Goal: Information Seeking & Learning: Check status

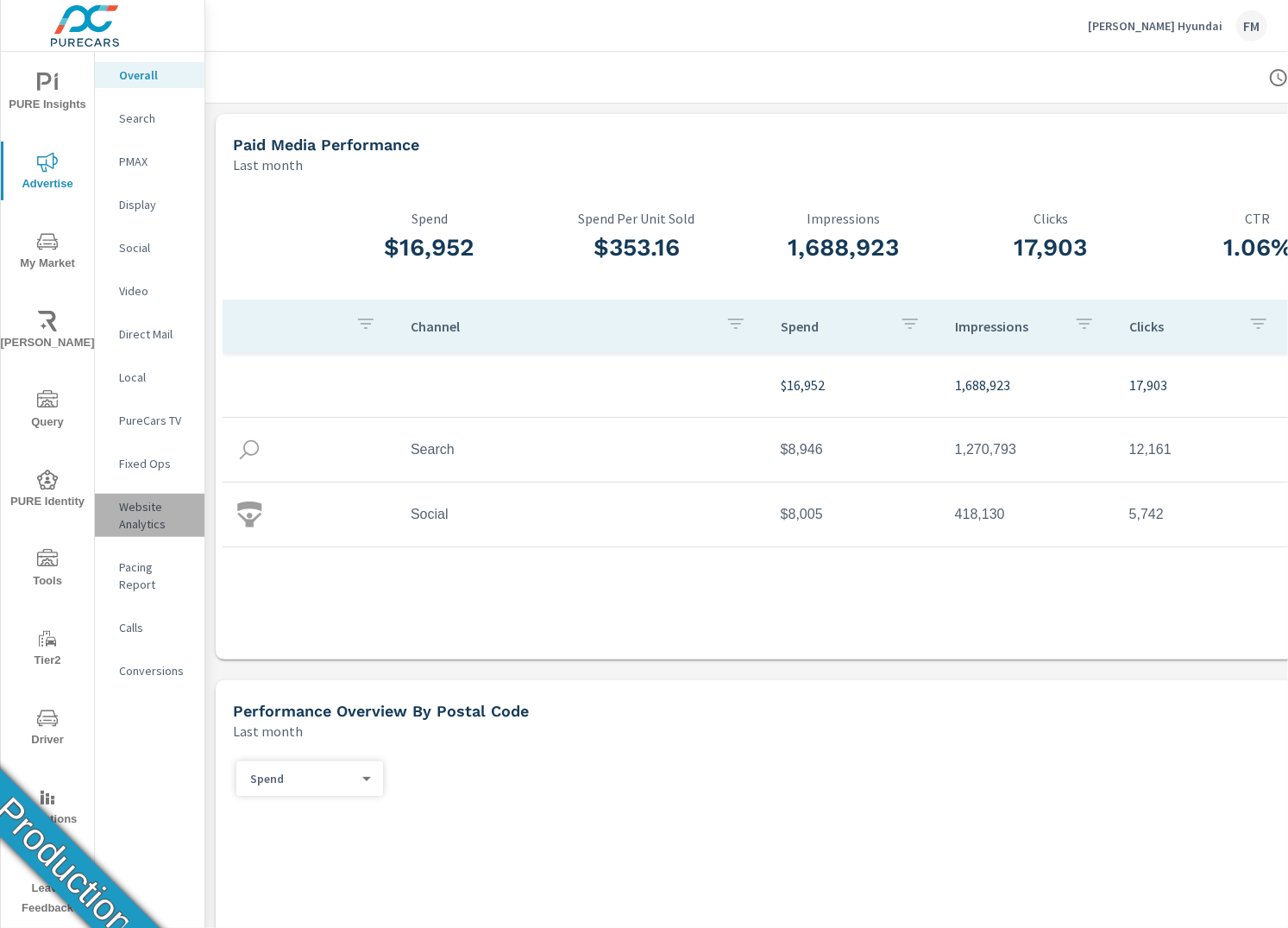
click at [139, 510] on p "Website Analytics" at bounding box center [154, 515] width 71 height 34
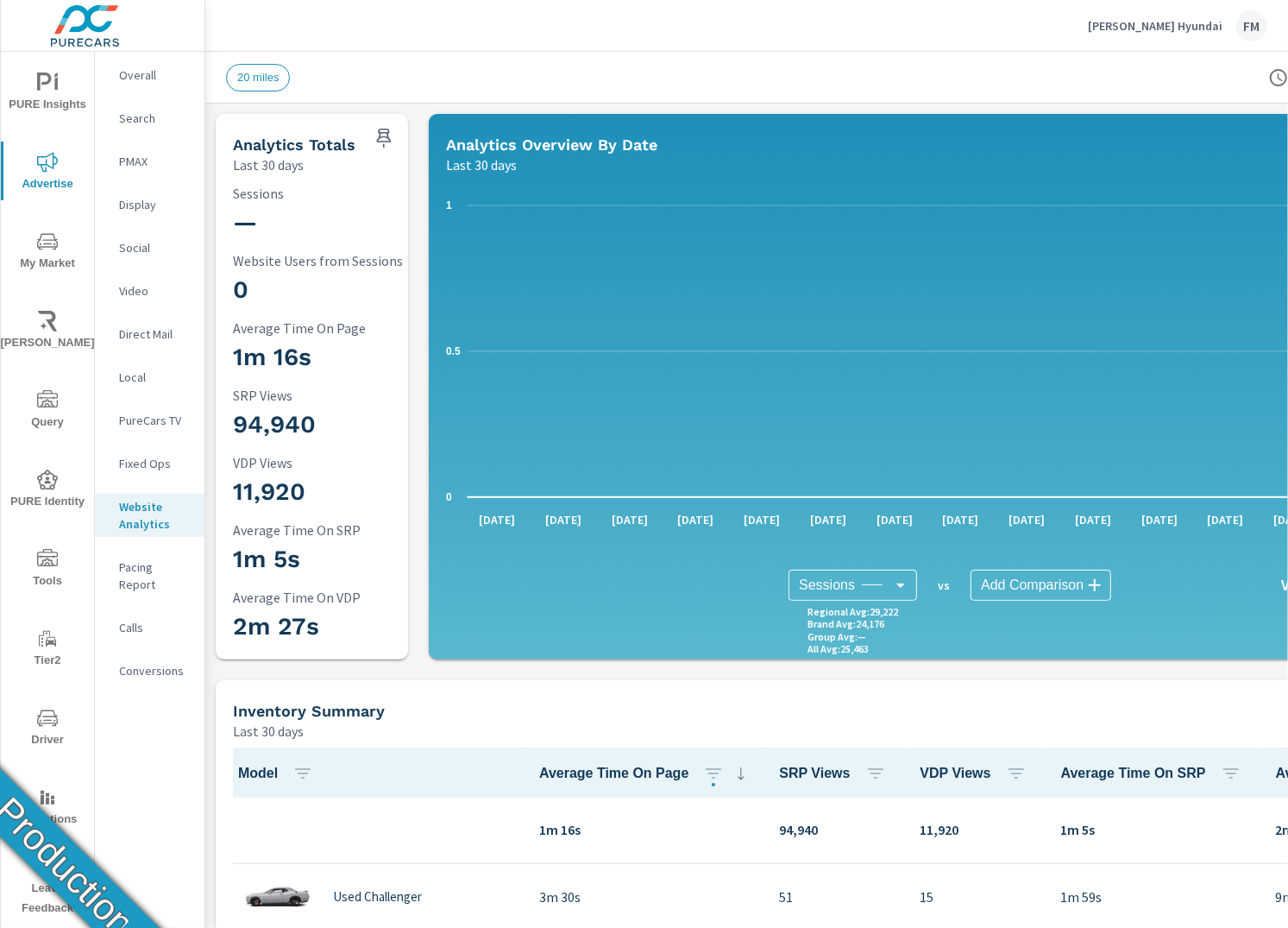
scroll to position [1, 0]
click at [61, 730] on span "Driver" at bounding box center [47, 729] width 83 height 42
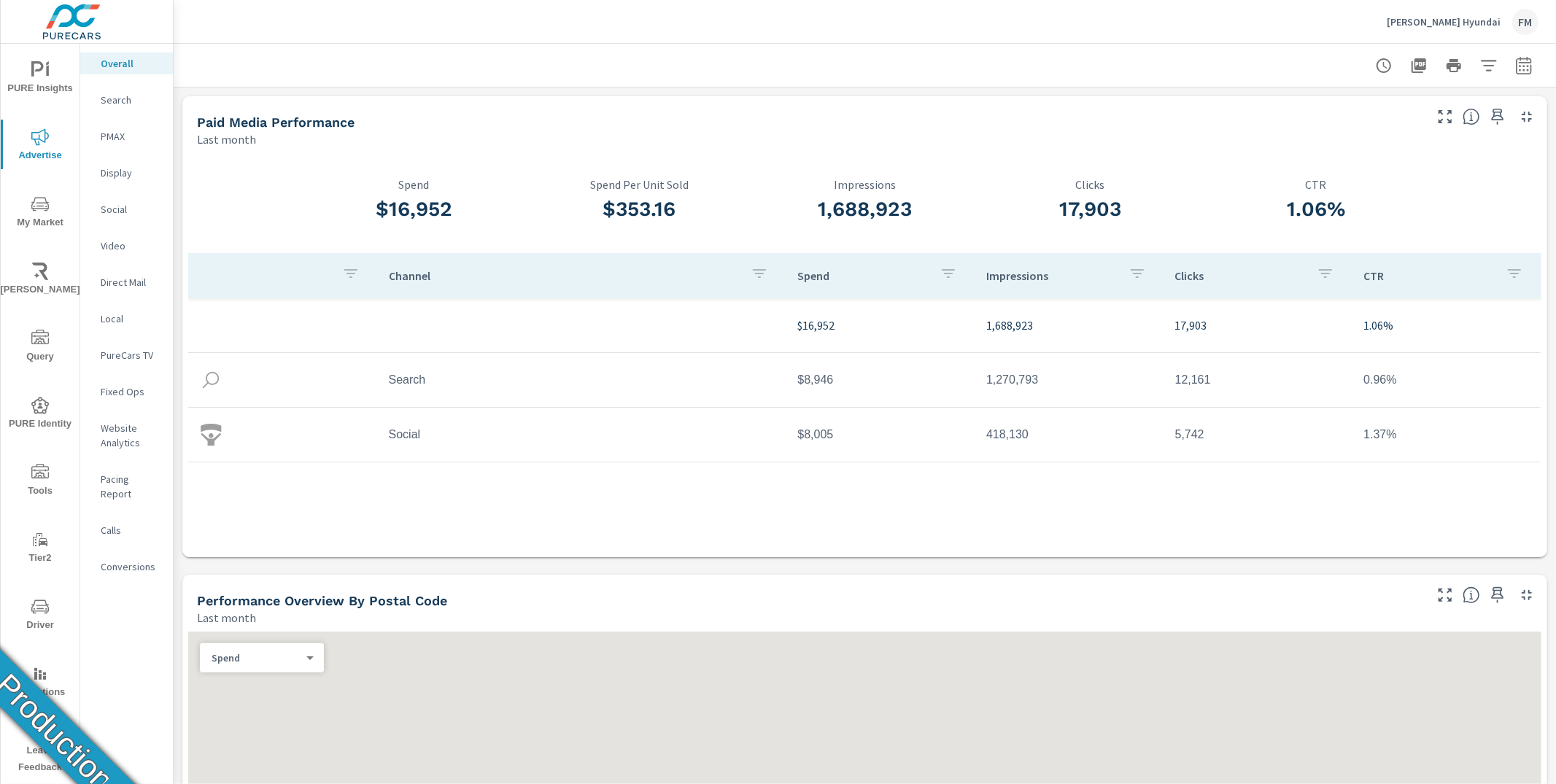
click at [135, 425] on p "Website Analytics" at bounding box center [130, 435] width 60 height 29
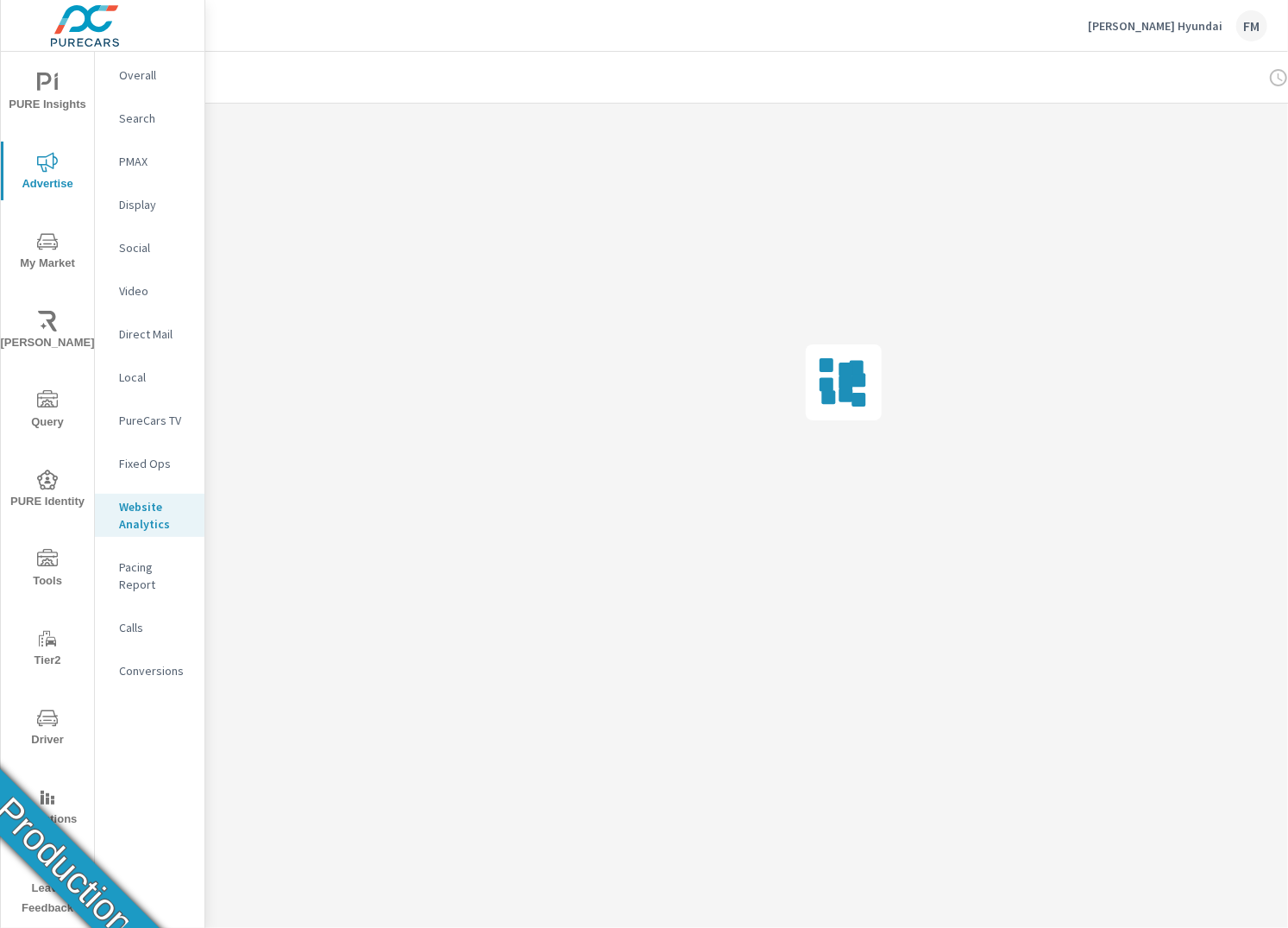
click at [155, 510] on p "Website Analytics" at bounding box center [154, 515] width 71 height 34
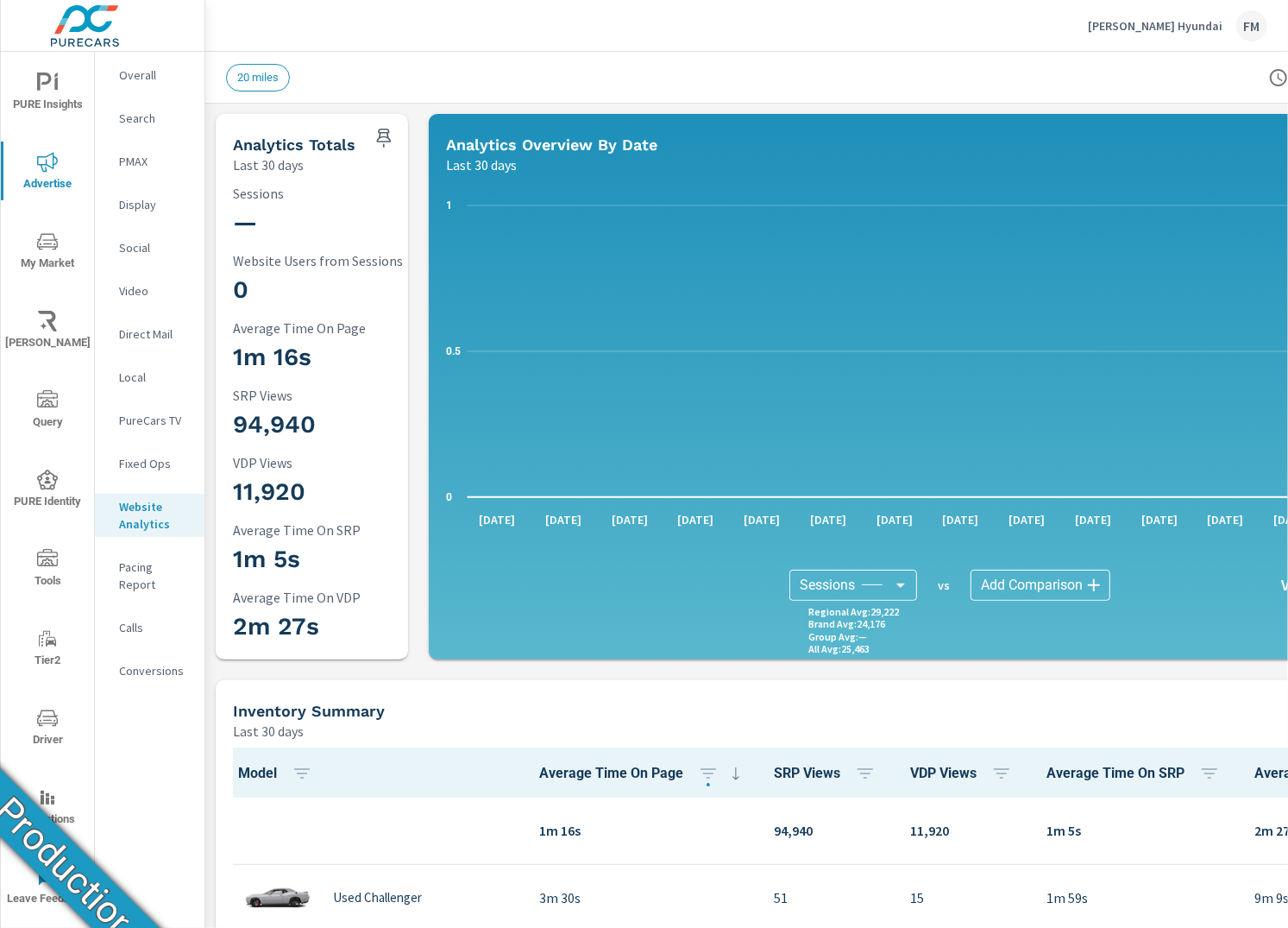
scroll to position [1, 0]
click at [1287, 45] on div "Swope Hyundai FM" at bounding box center [746, 25] width 1083 height 51
click at [1286, 34] on div "Swope Hyundai FM" at bounding box center [746, 25] width 1083 height 51
click at [1287, 4] on div "Swope Hyundai FM" at bounding box center [746, 25] width 1083 height 51
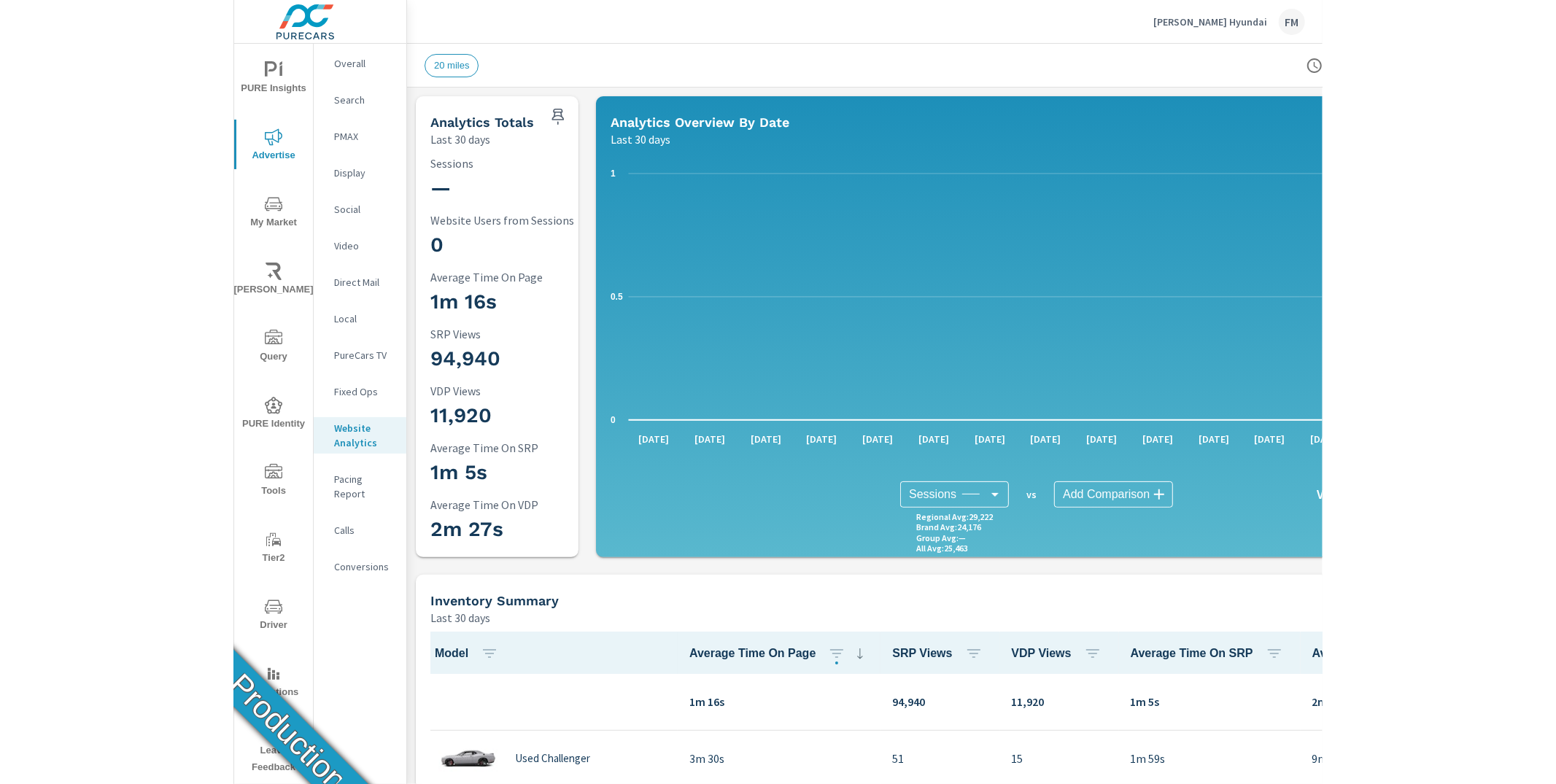
scroll to position [1, 0]
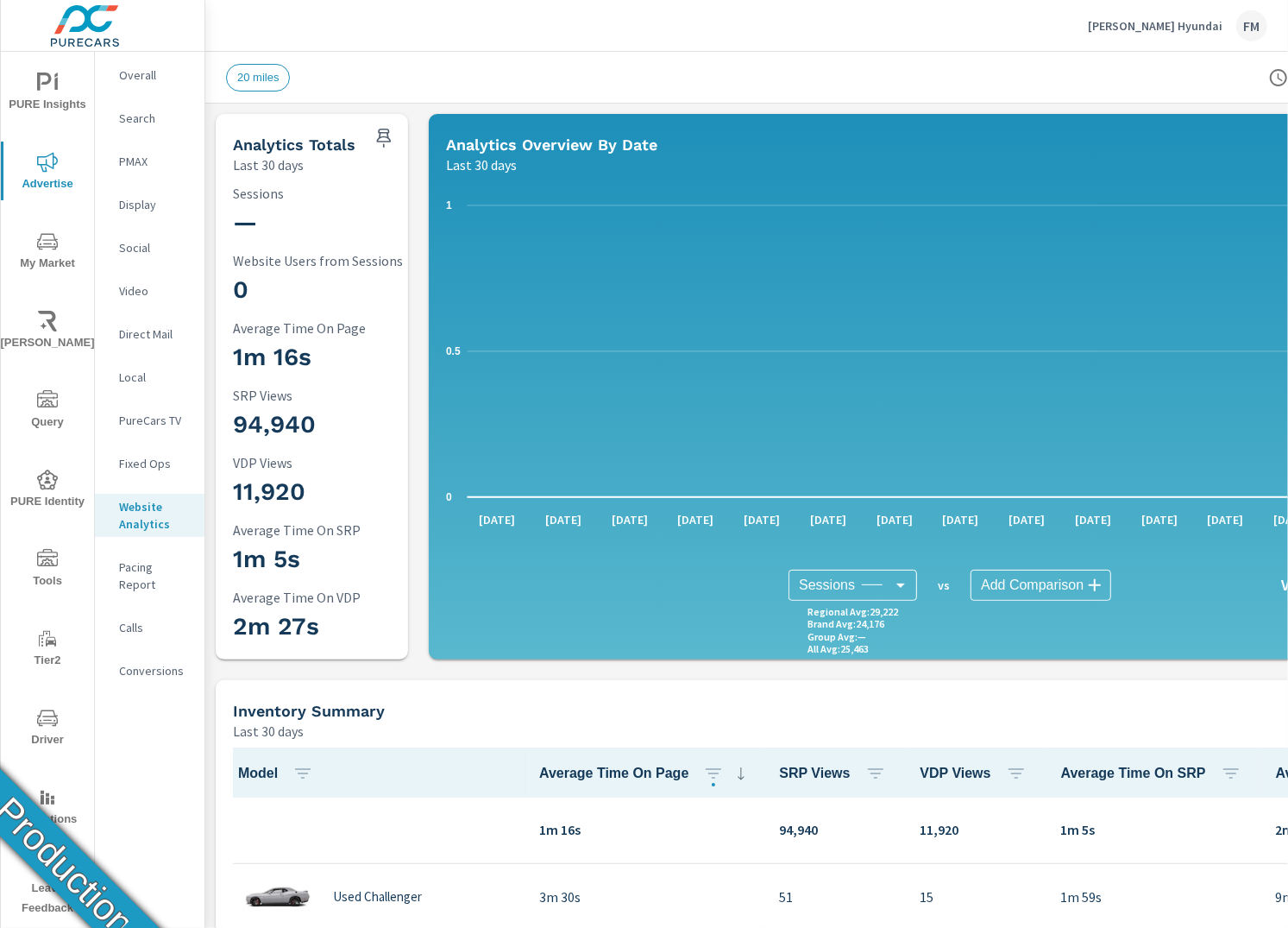
click at [1255, 22] on div "FM" at bounding box center [1252, 26] width 31 height 31
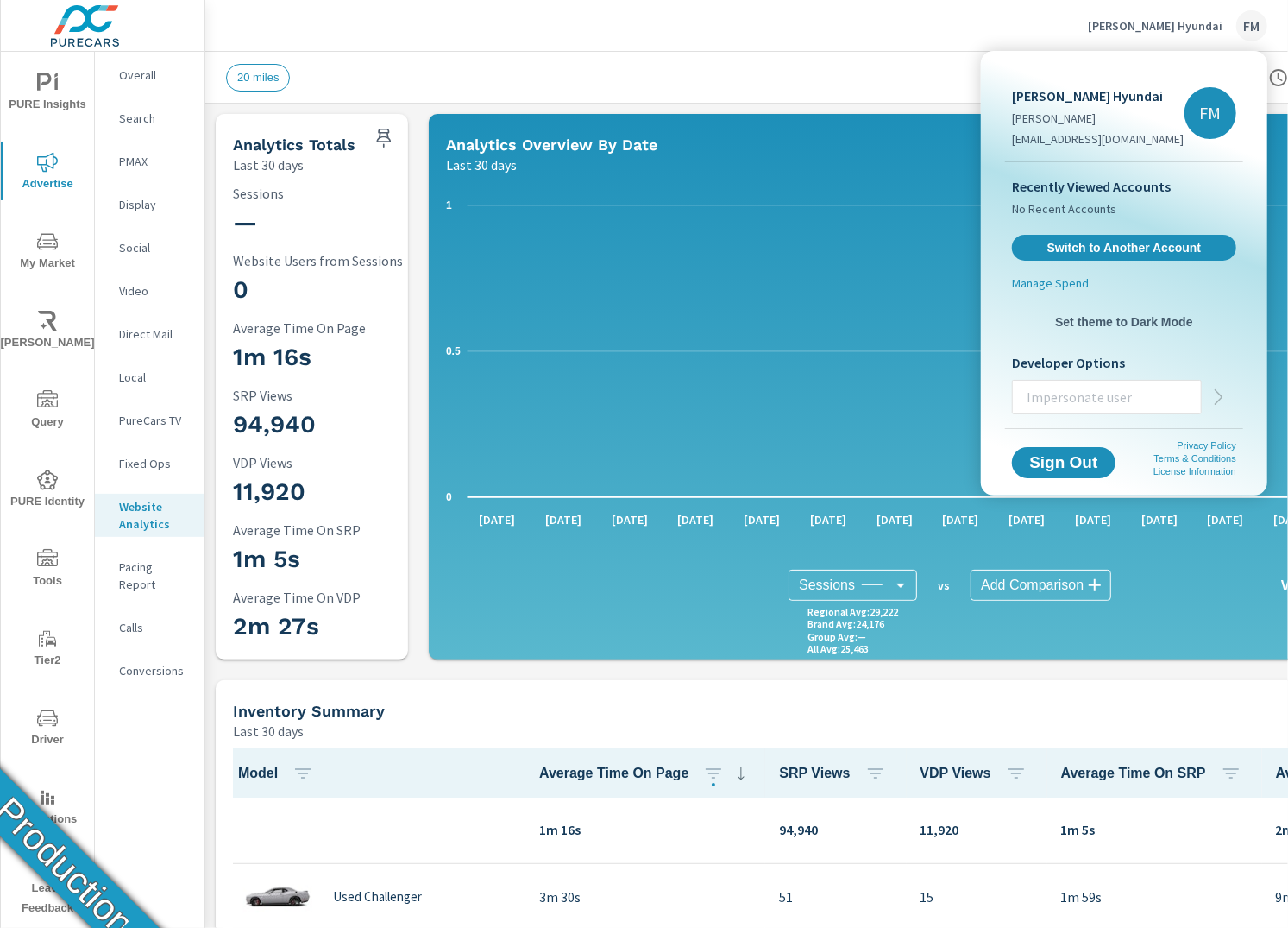
click at [1089, 30] on div at bounding box center [644, 464] width 1288 height 928
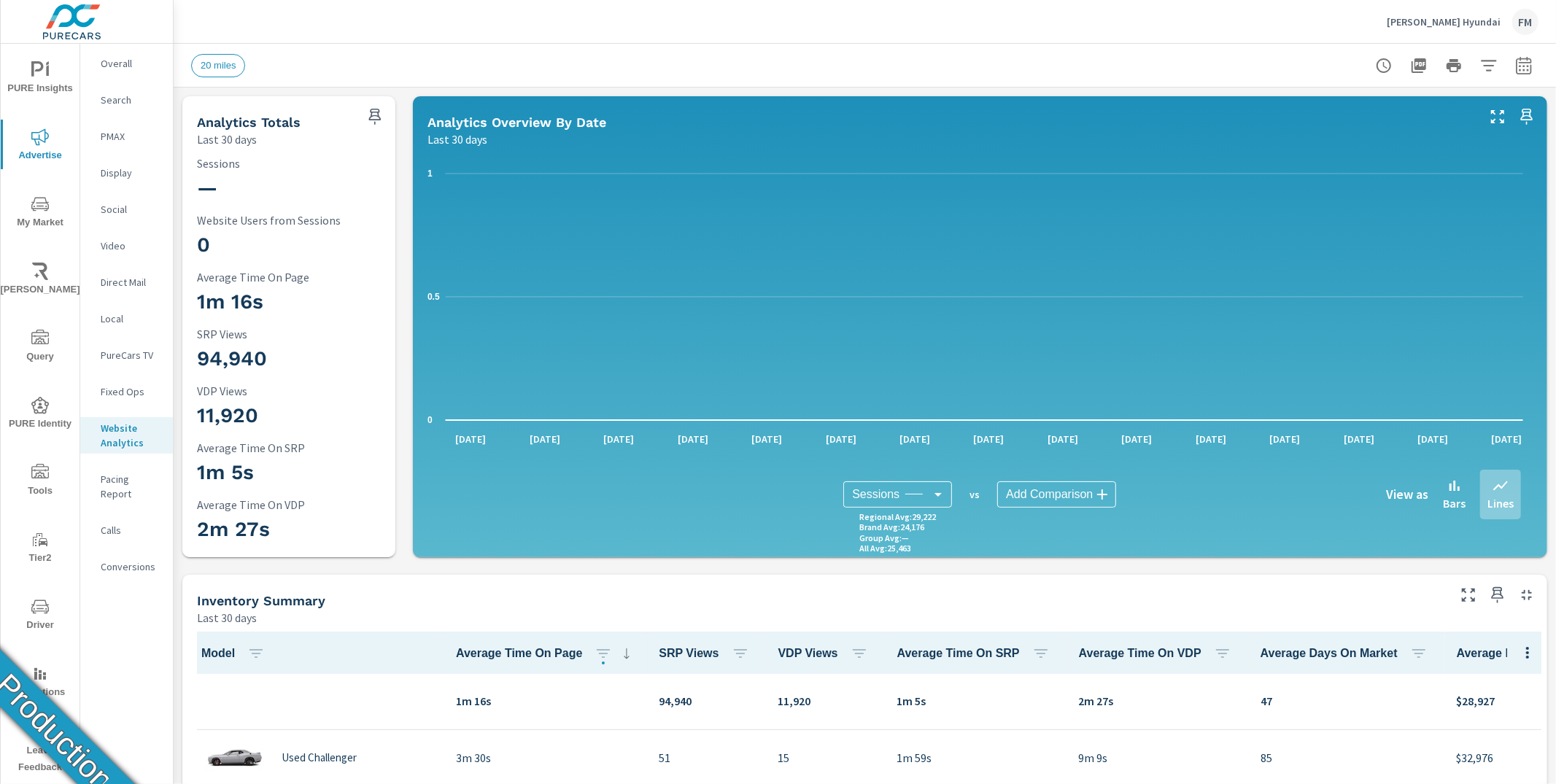
click at [1088, 65] on icon "button" at bounding box center [1523, 65] width 17 height 17
select select "Last 30 days"
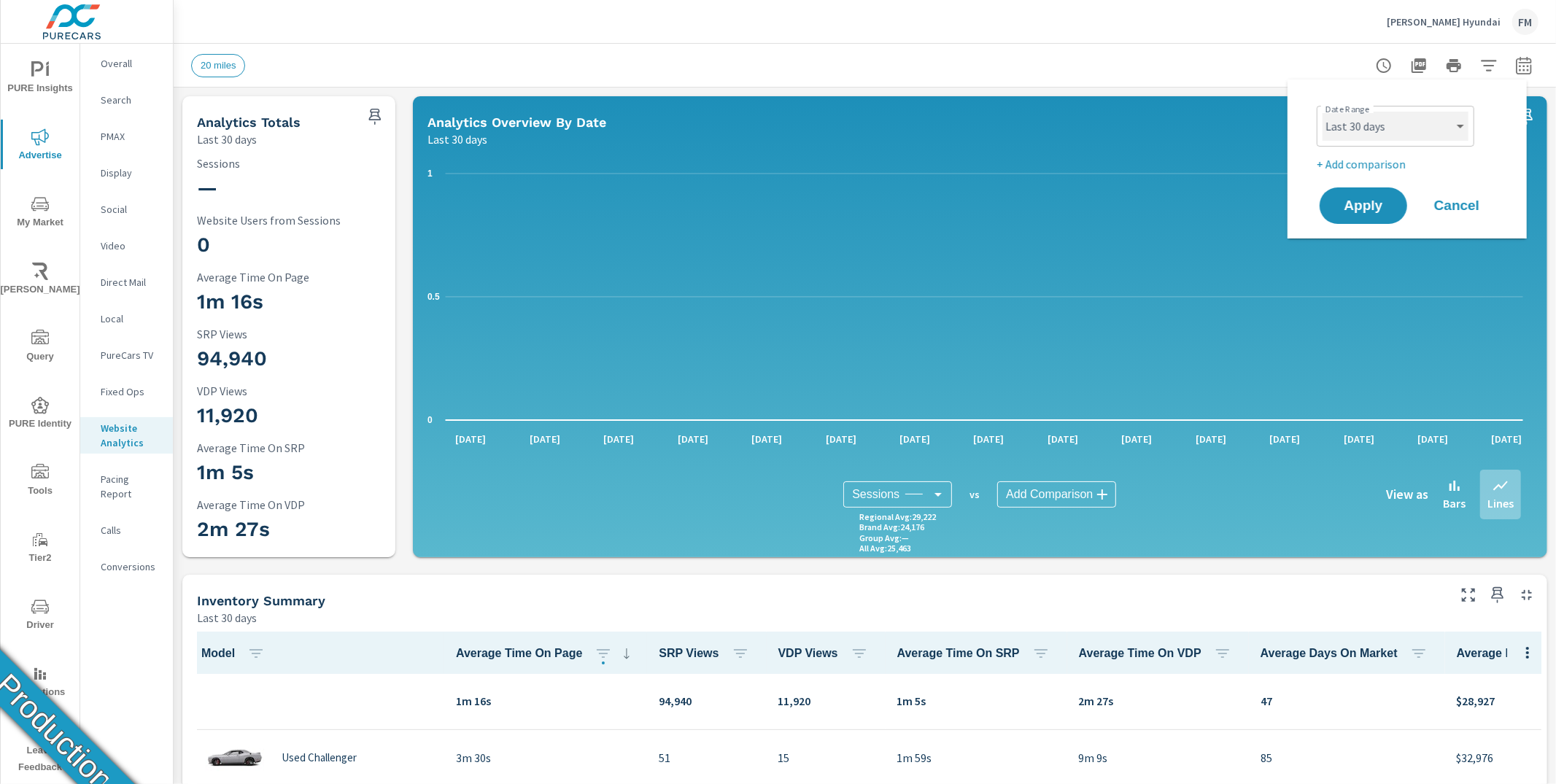
click at [1088, 120] on select "Custom Yesterday Last week Last 7 days Last 14 days Last 30 days Last 45 days L…" at bounding box center [1395, 125] width 146 height 29
click at [1088, 206] on span "Apply" at bounding box center [1363, 205] width 59 height 14
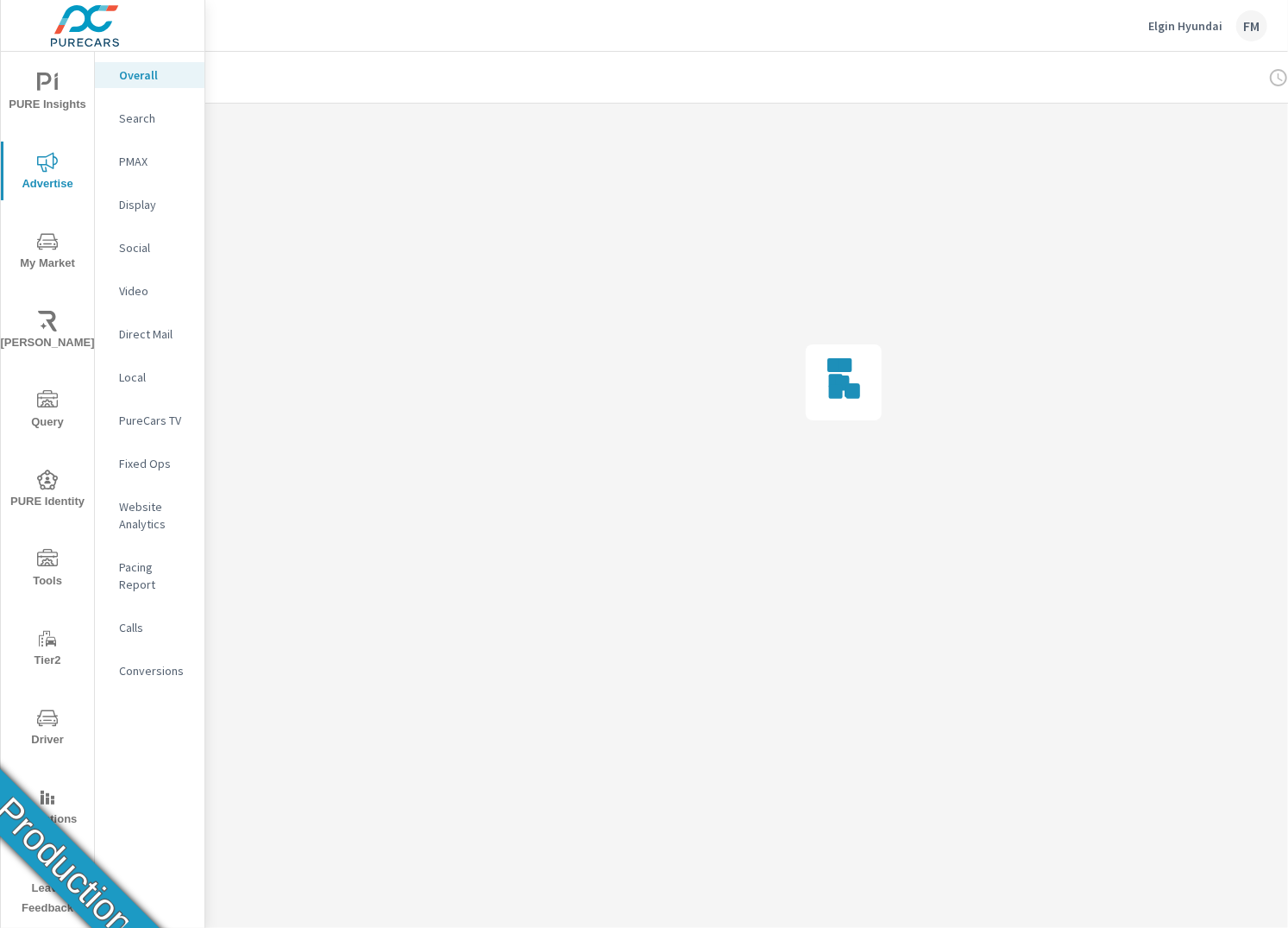
click at [142, 535] on div "Website Analytics" at bounding box center [149, 515] width 109 height 43
click at [137, 526] on p "Website Analytics" at bounding box center [154, 515] width 71 height 34
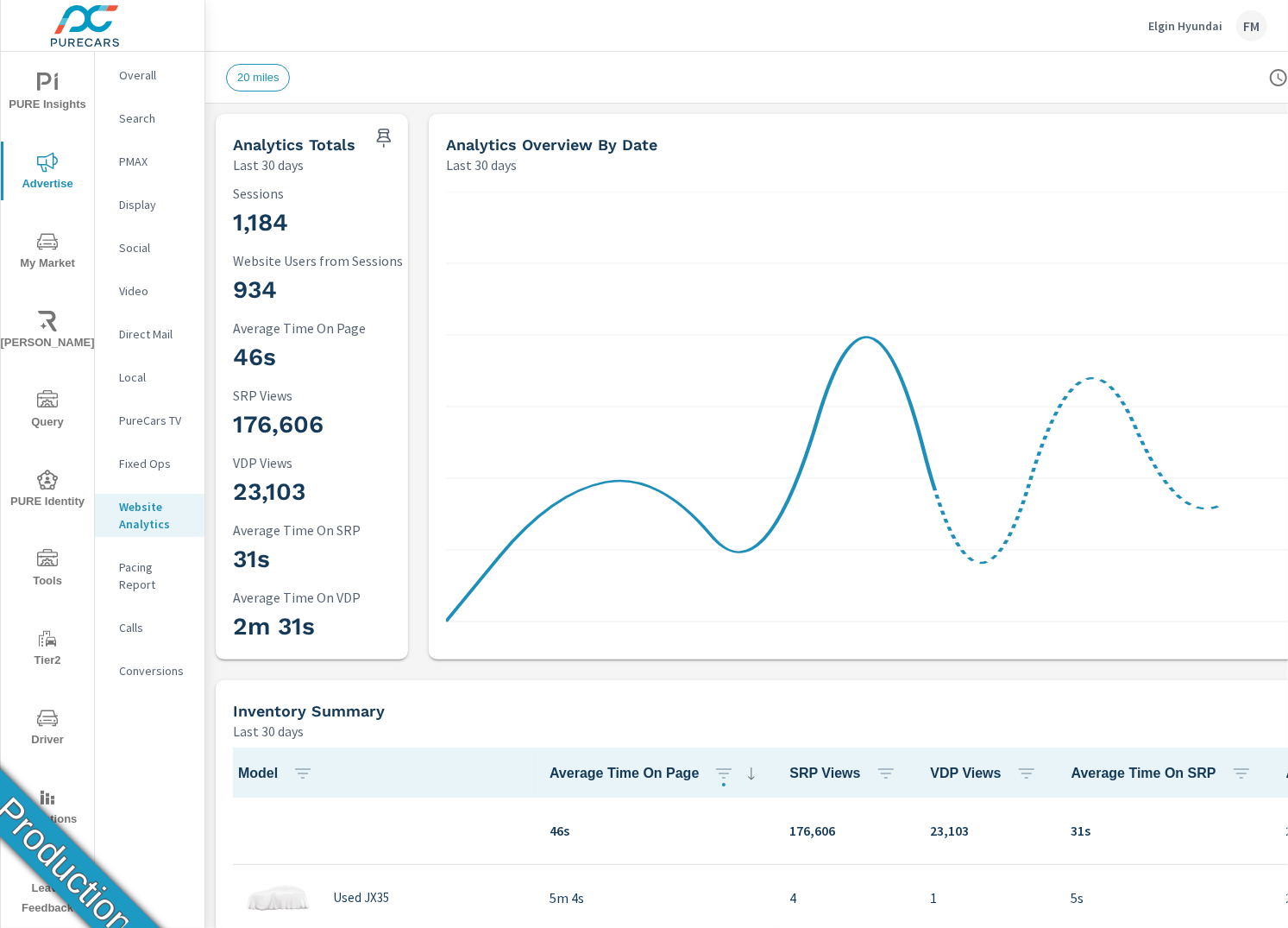
scroll to position [1, 0]
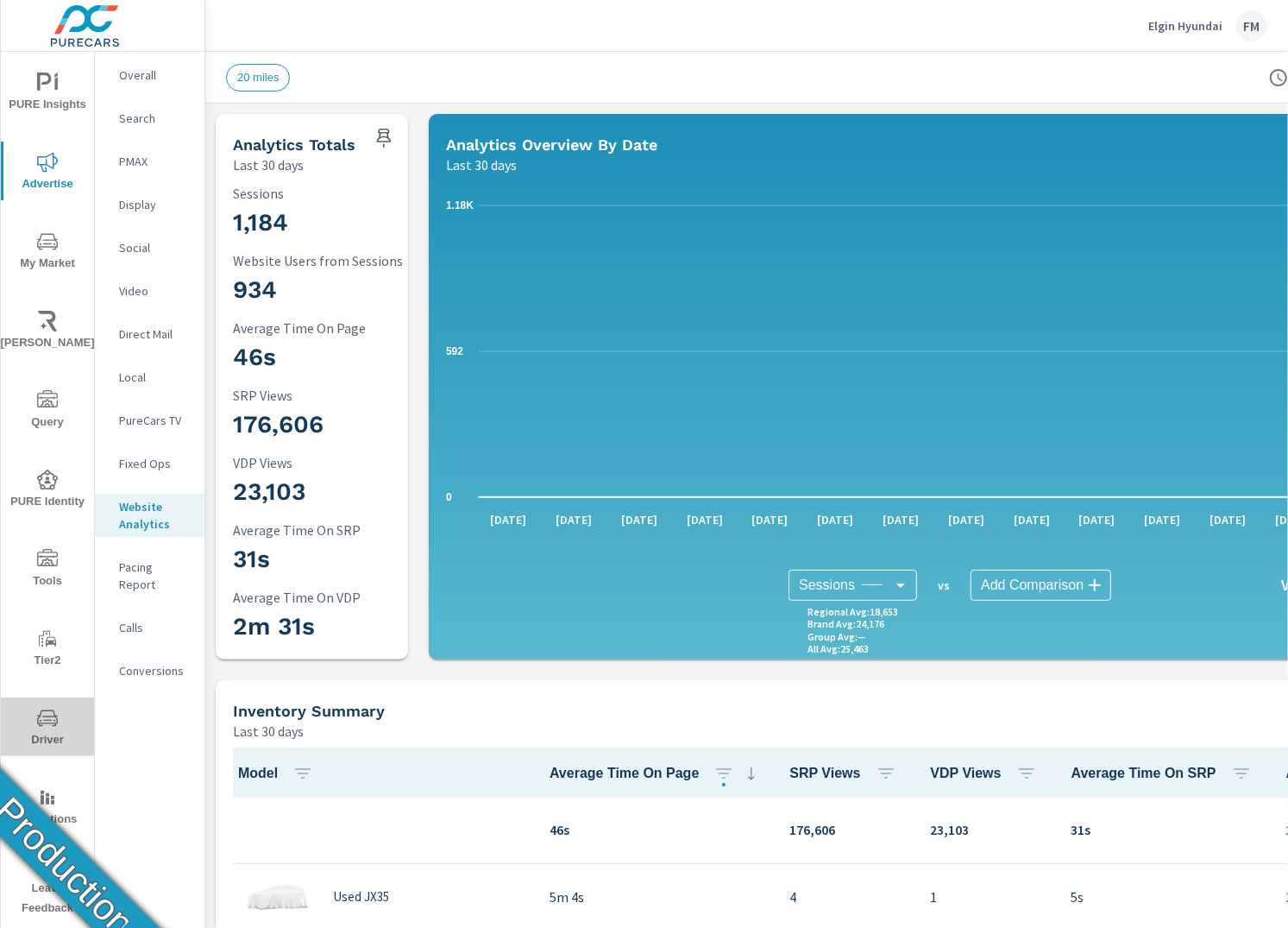
click at [50, 719] on icon "nav menu" at bounding box center [47, 718] width 21 height 21
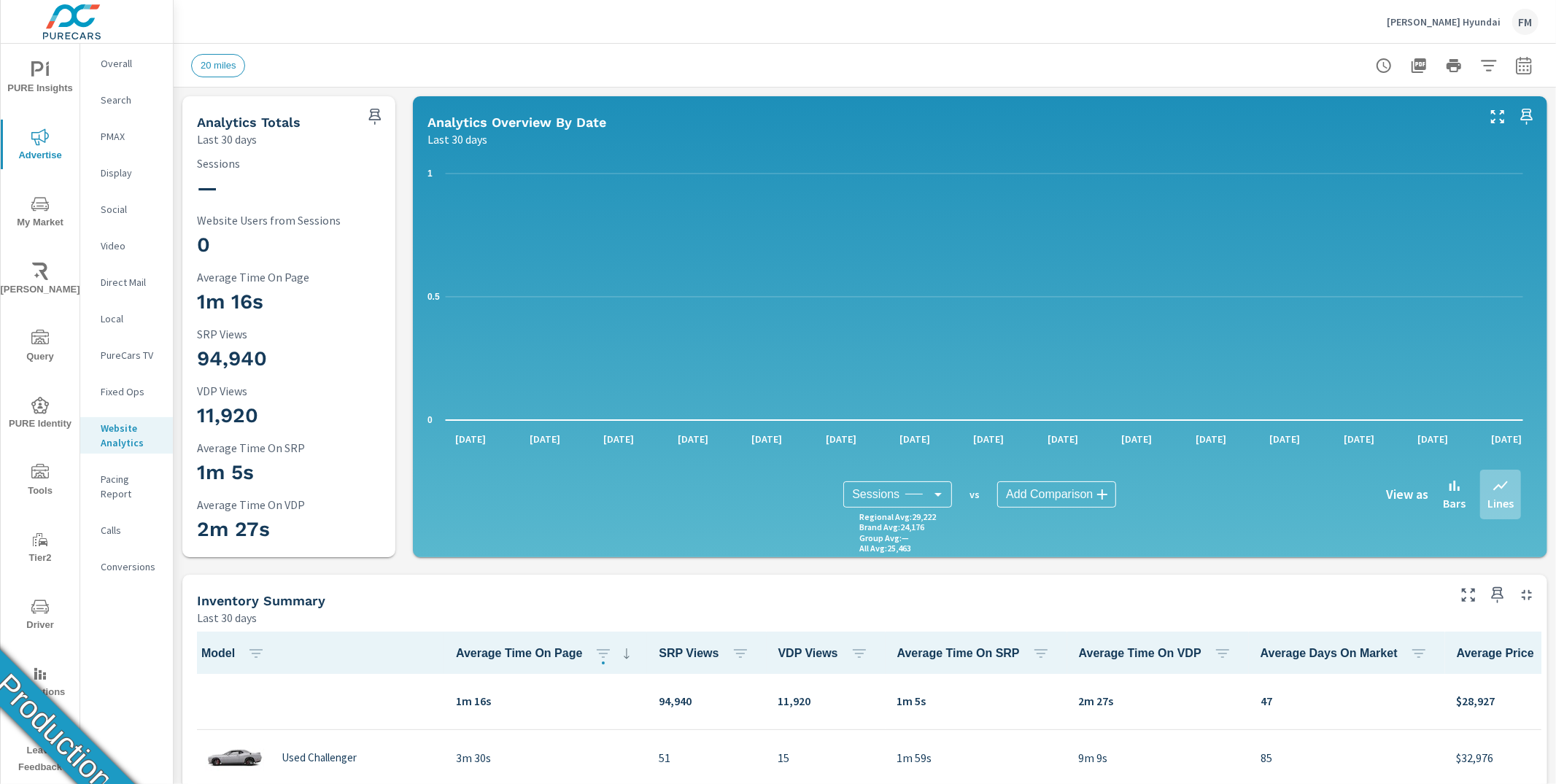
scroll to position [1, 0]
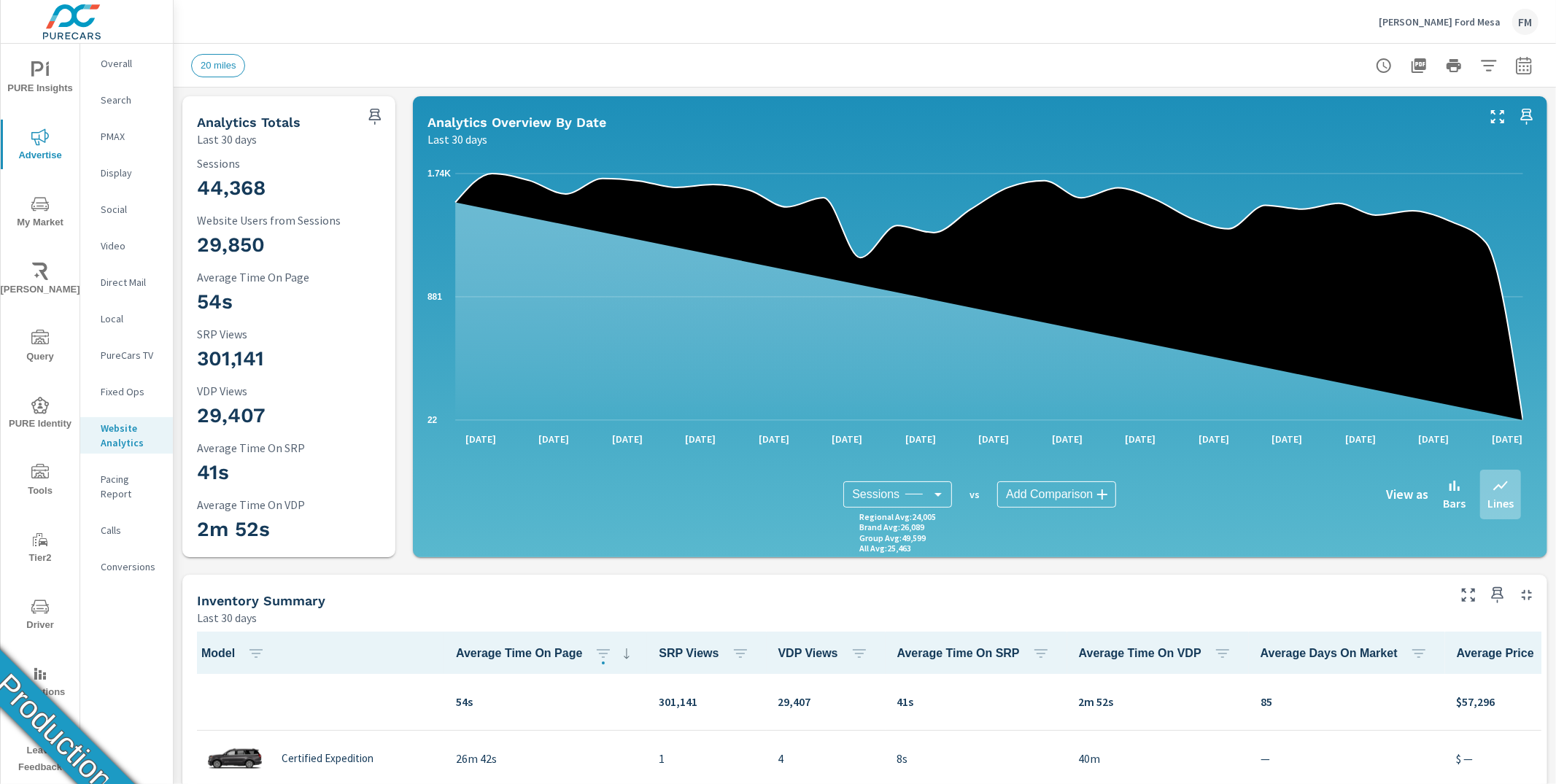
scroll to position [1, 0]
click at [1516, 68] on icon "button" at bounding box center [1523, 64] width 16 height 17
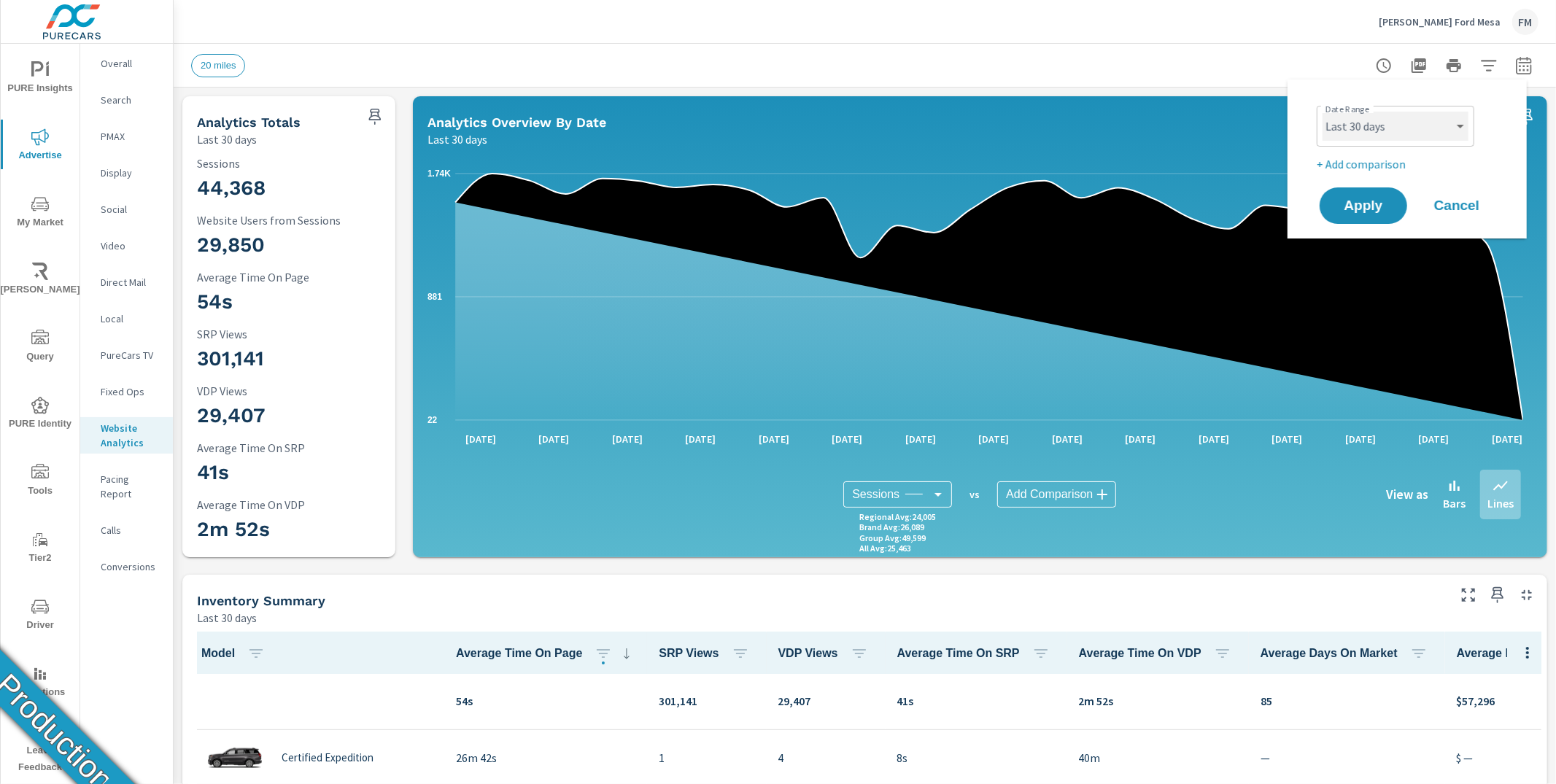
click at [1430, 122] on select "Custom Yesterday Last week Last 7 days Last 14 days Last 30 days Last 45 days L…" at bounding box center [1395, 125] width 146 height 29
select select "Month to date"
click at [1385, 215] on button "Apply" at bounding box center [1364, 205] width 91 height 38
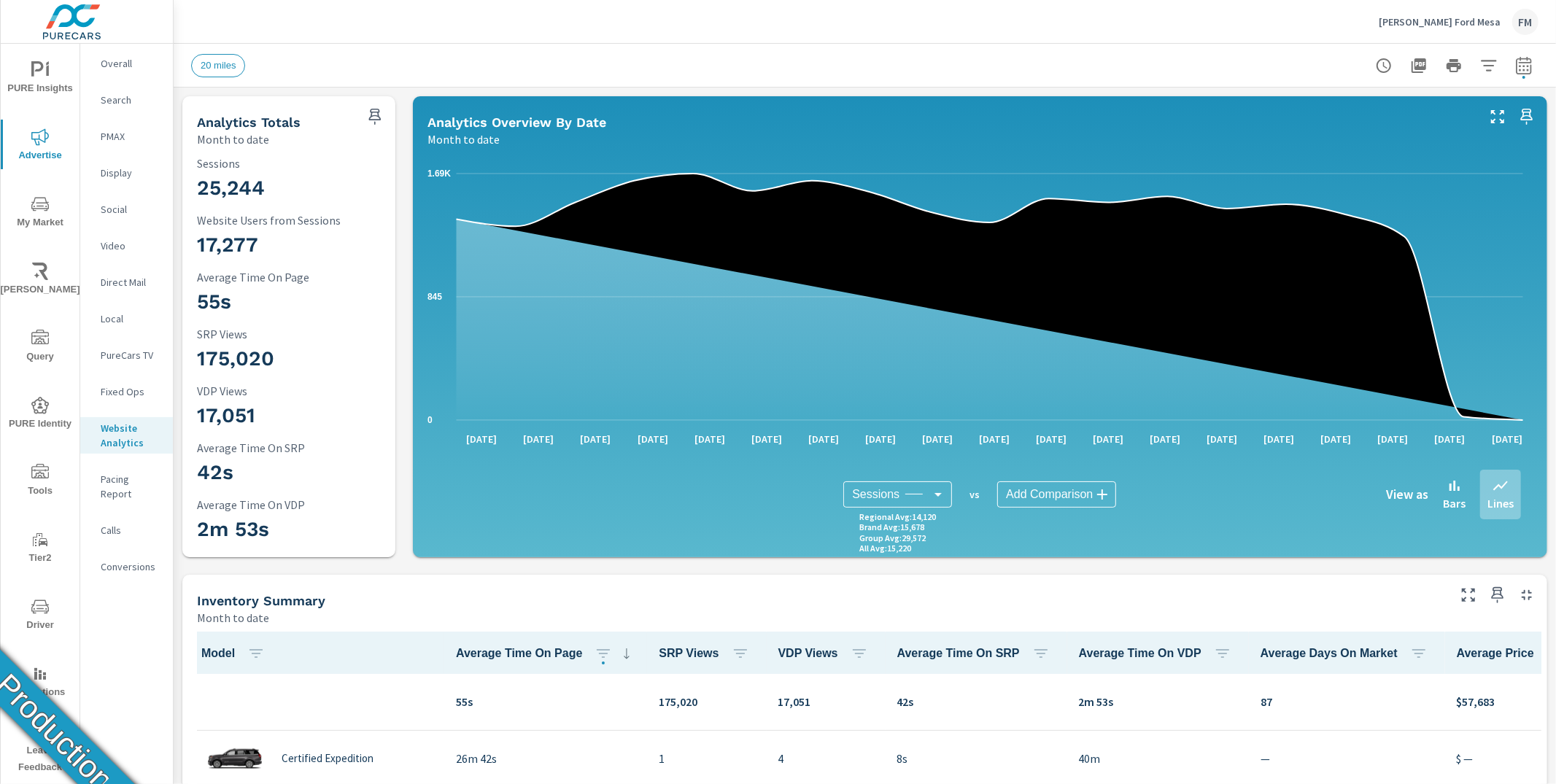
scroll to position [1, 0]
click at [1519, 17] on div "FM" at bounding box center [1525, 22] width 26 height 26
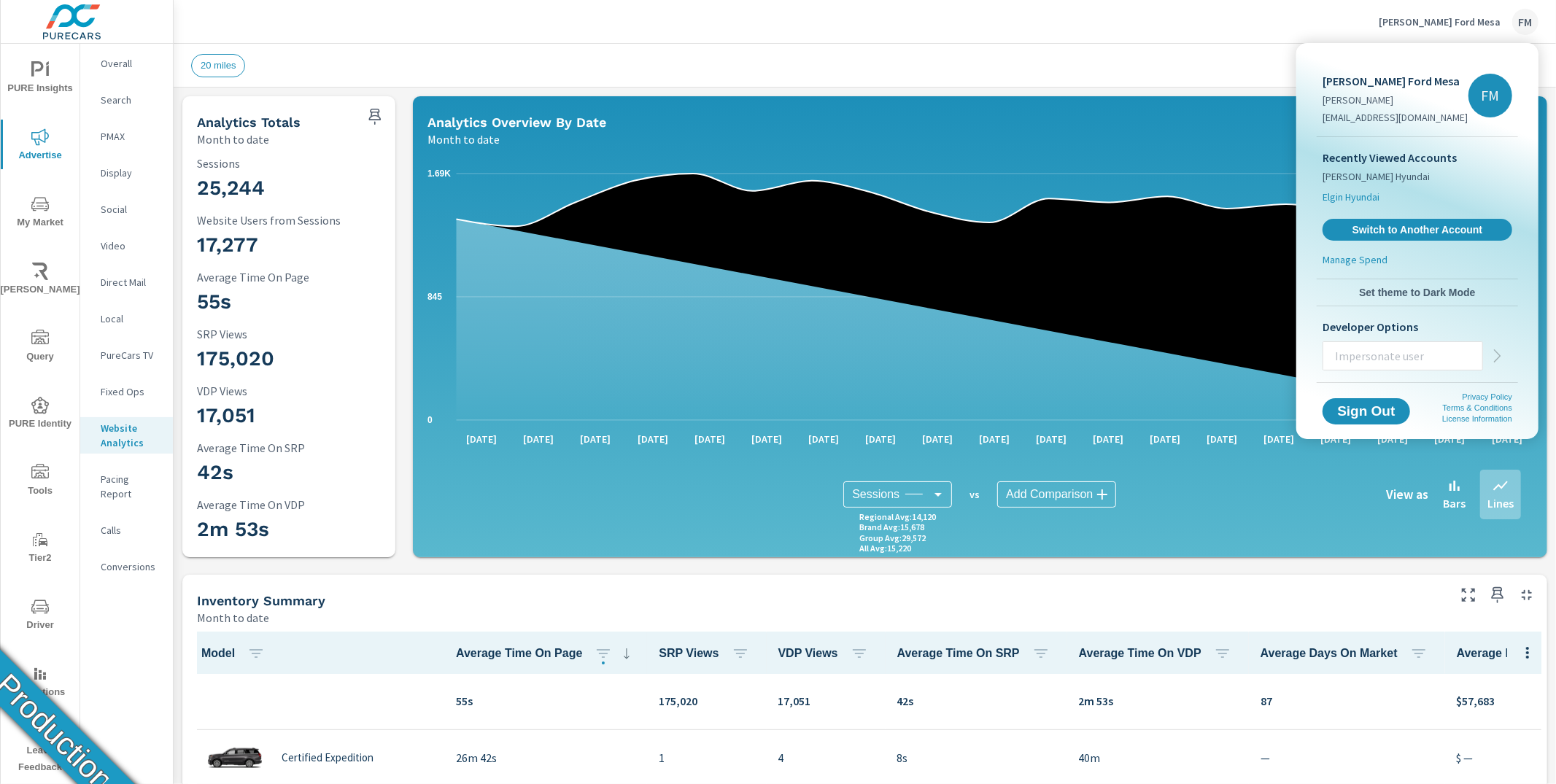
click at [1355, 196] on span "Elgin Hyundai" at bounding box center [1350, 197] width 57 height 15
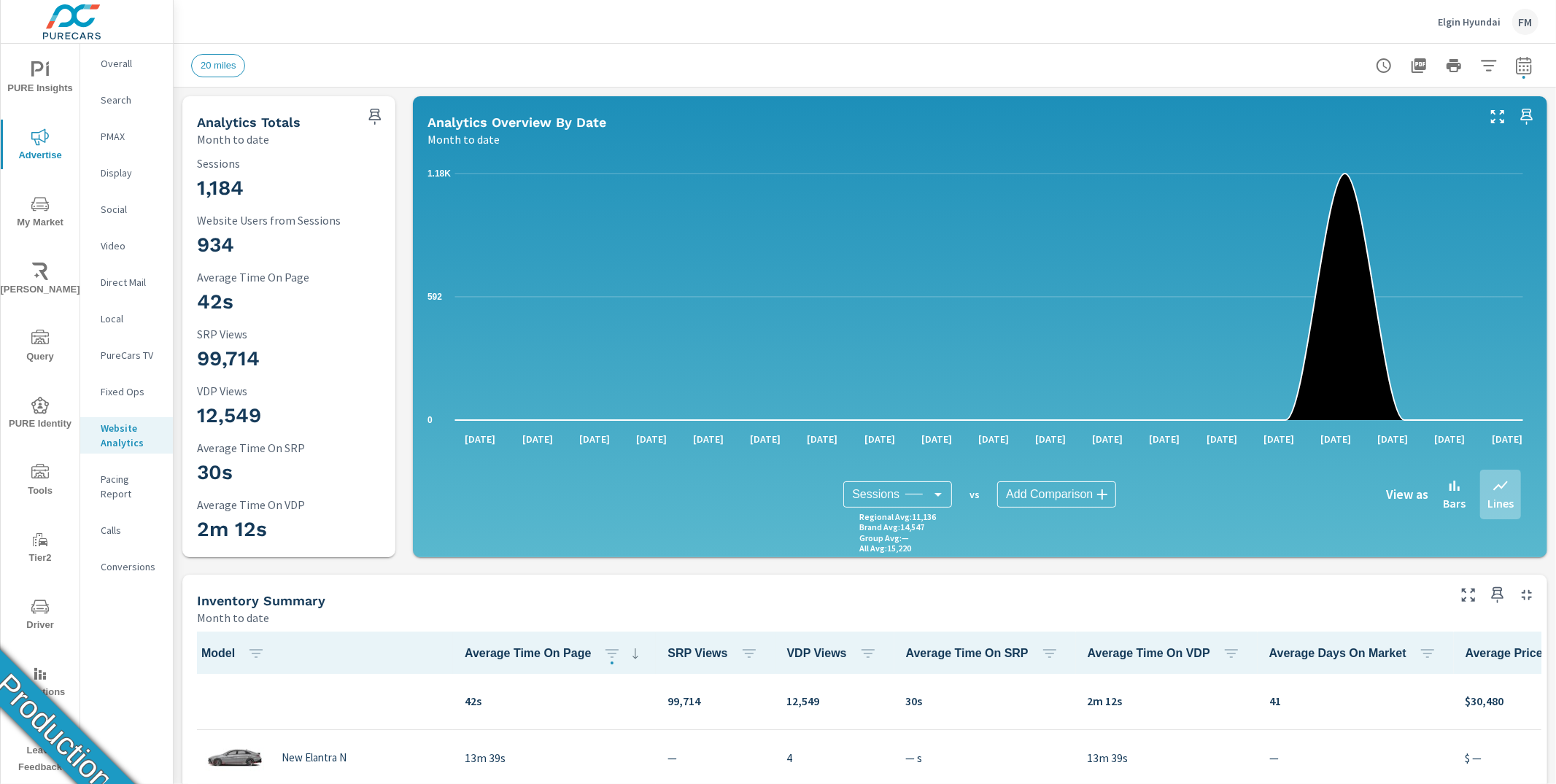
scroll to position [1, 0]
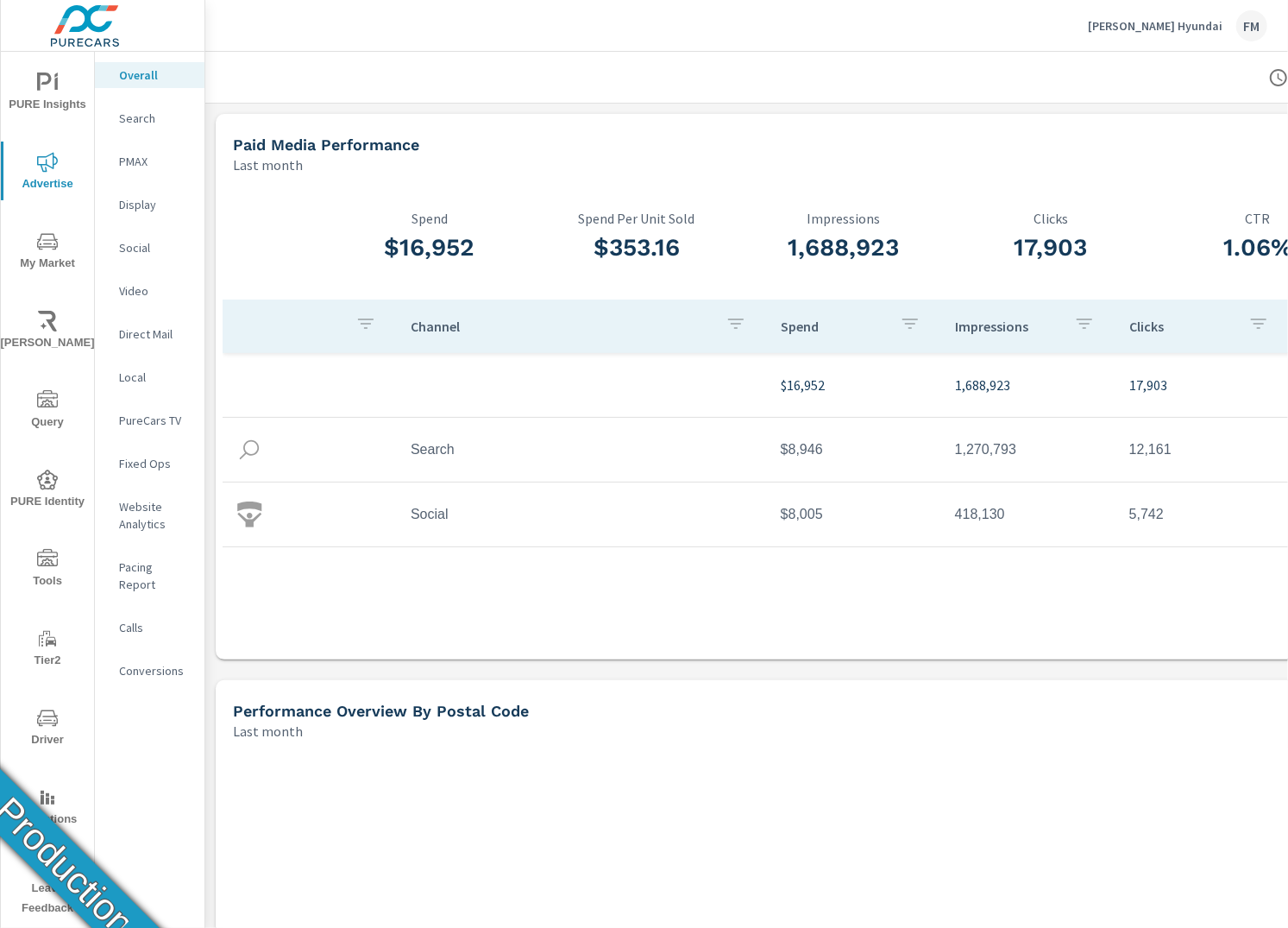
click at [150, 517] on p "Website Analytics" at bounding box center [154, 515] width 71 height 34
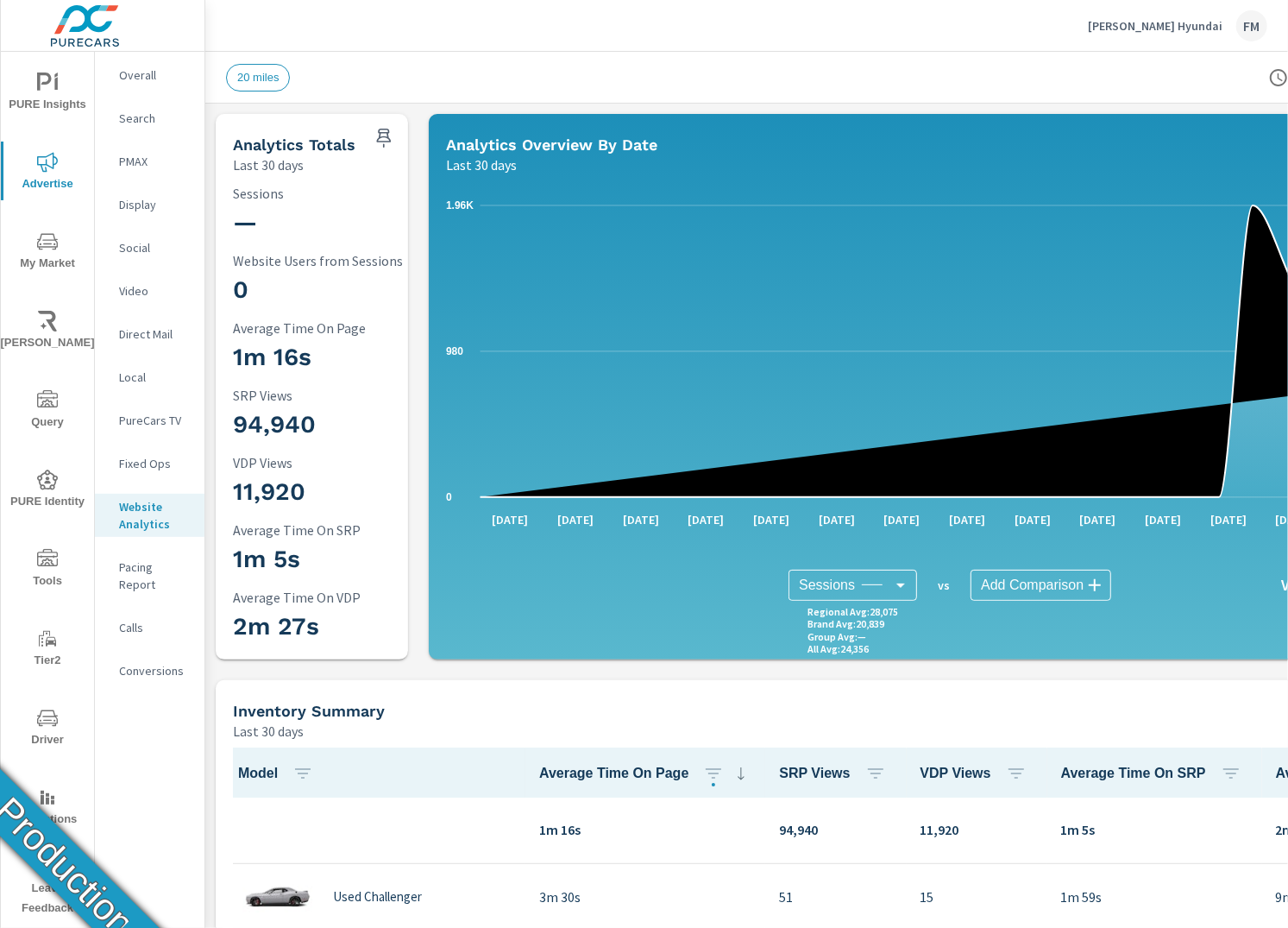
scroll to position [3, 0]
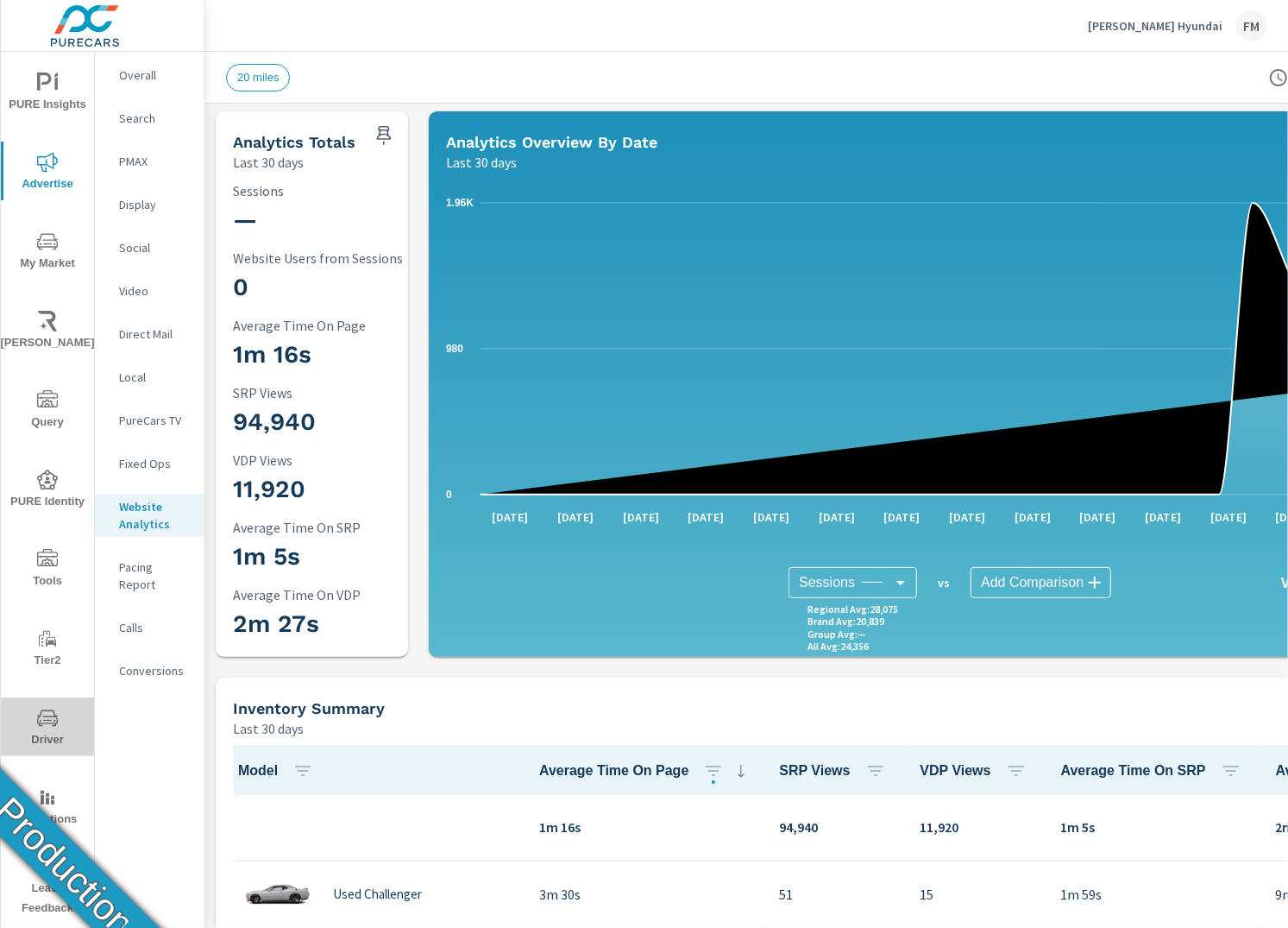
click at [48, 733] on span "Driver" at bounding box center [47, 729] width 83 height 42
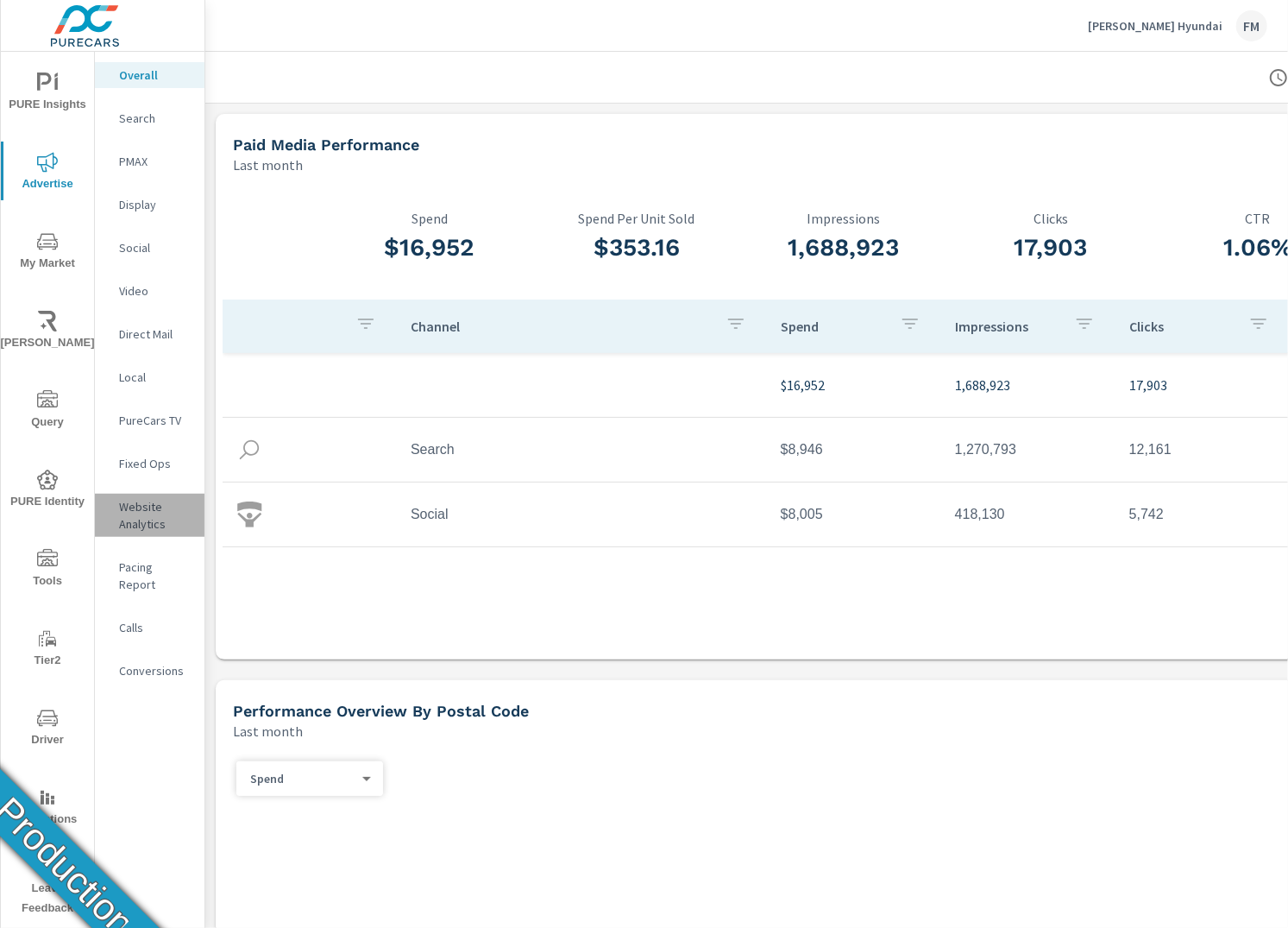
click at [170, 520] on p "Website Analytics" at bounding box center [154, 515] width 71 height 34
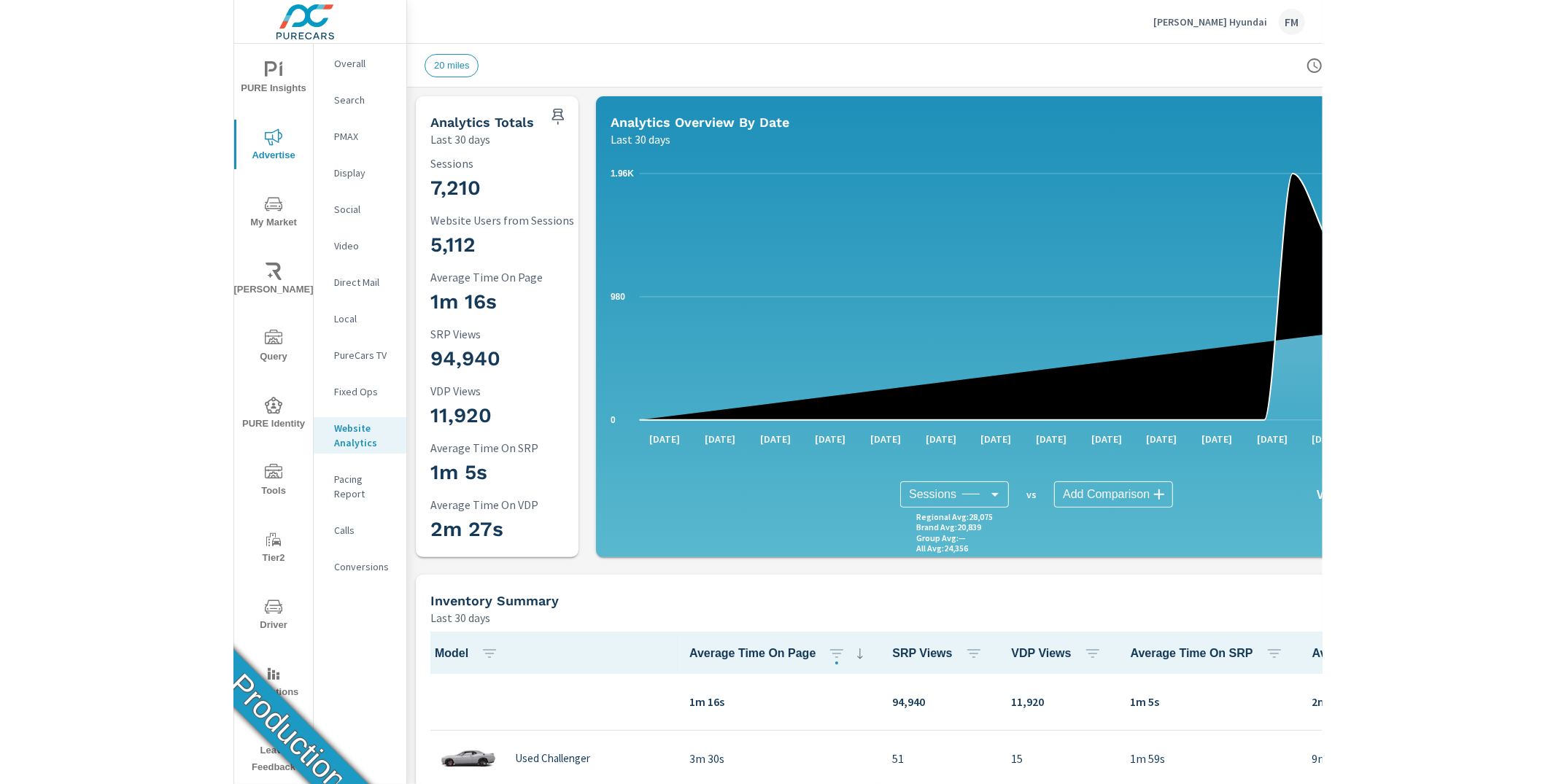
scroll to position [1, 0]
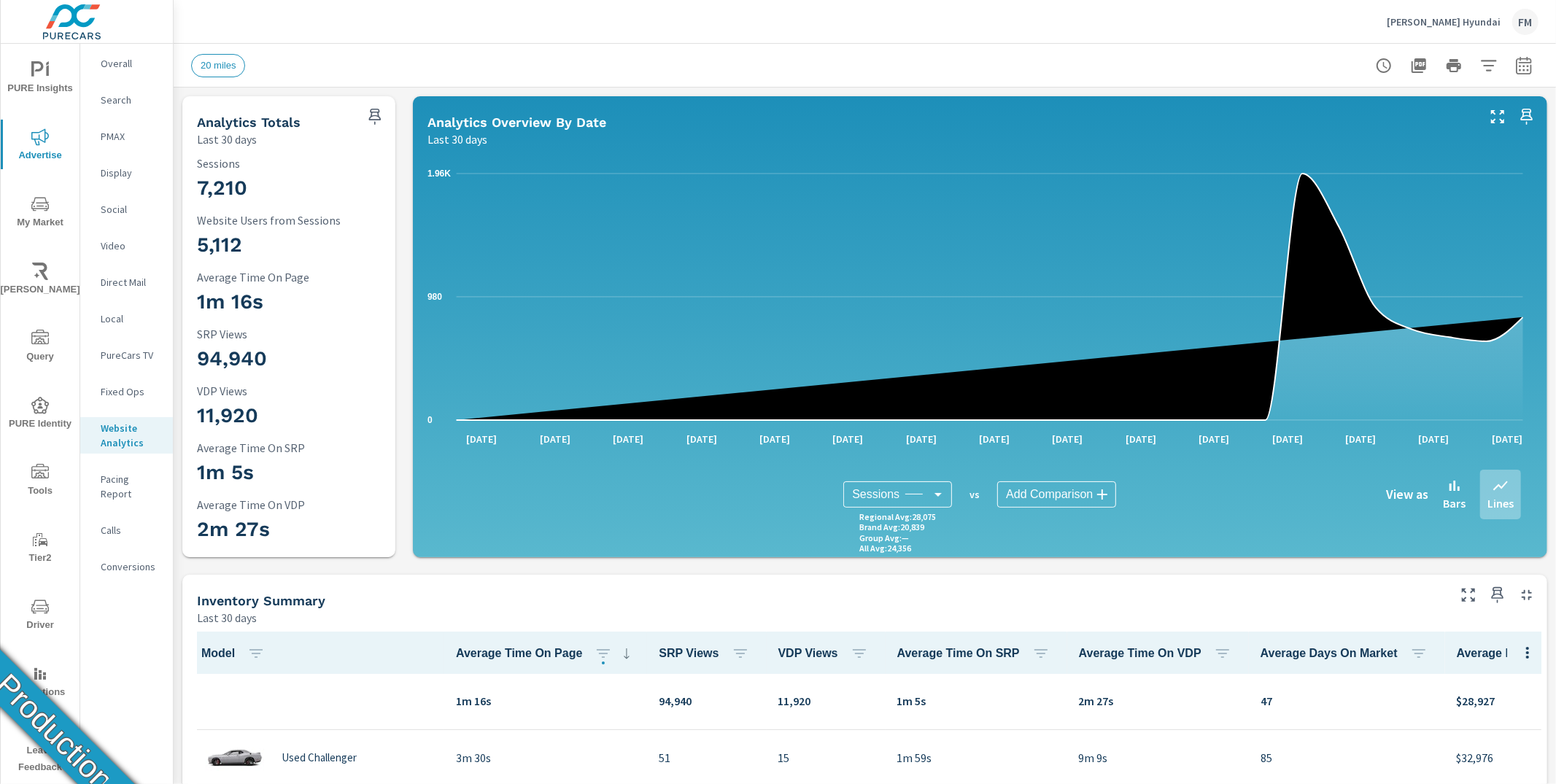
click at [1088, 165] on icon "0 980 1.96K" at bounding box center [975, 296] width 1095 height 270
click at [1088, 65] on icon "button" at bounding box center [1523, 68] width 9 height 6
select select "Last 30 days"
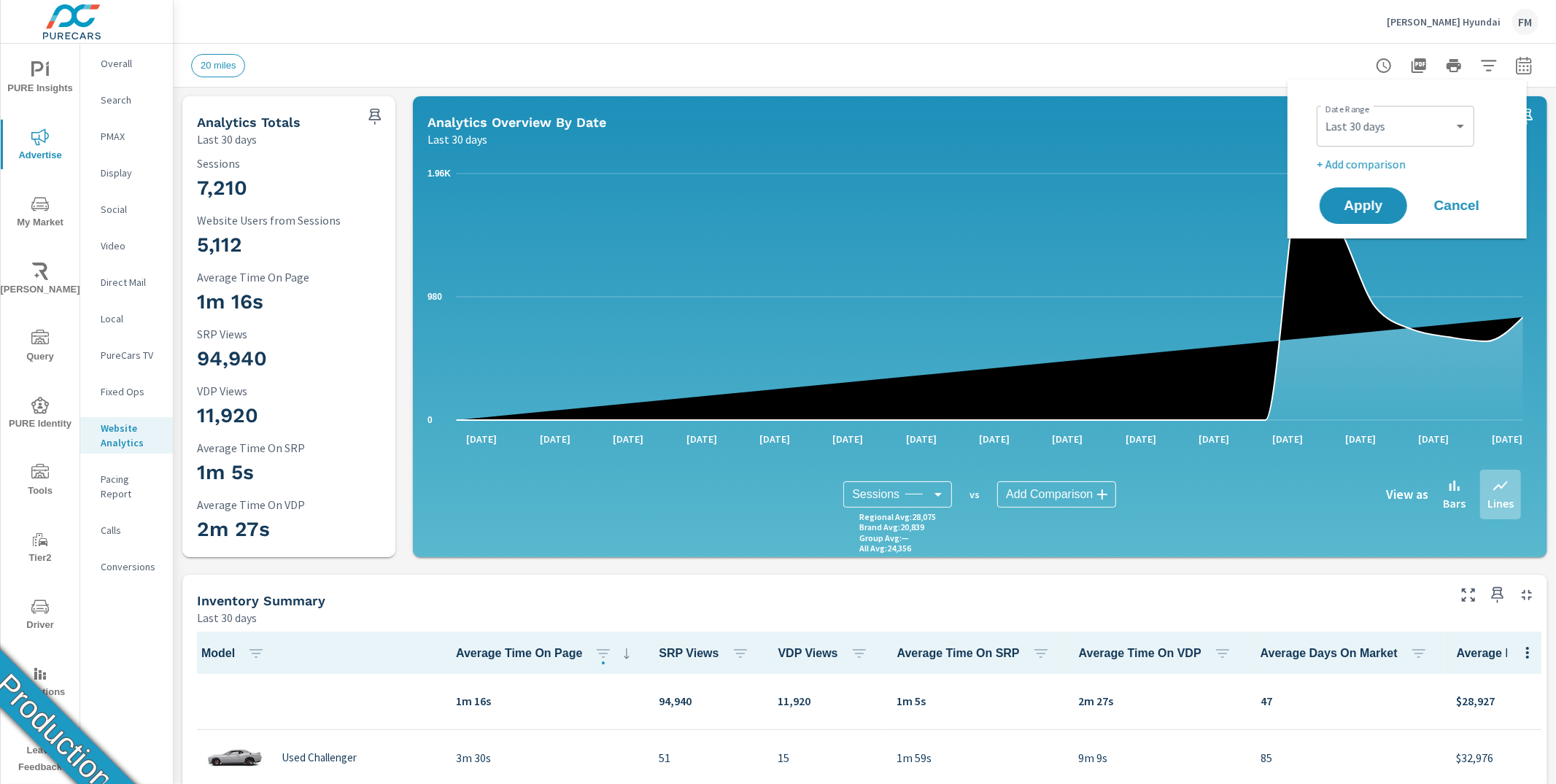
click at [1088, 65] on icon "button" at bounding box center [1523, 68] width 9 height 6
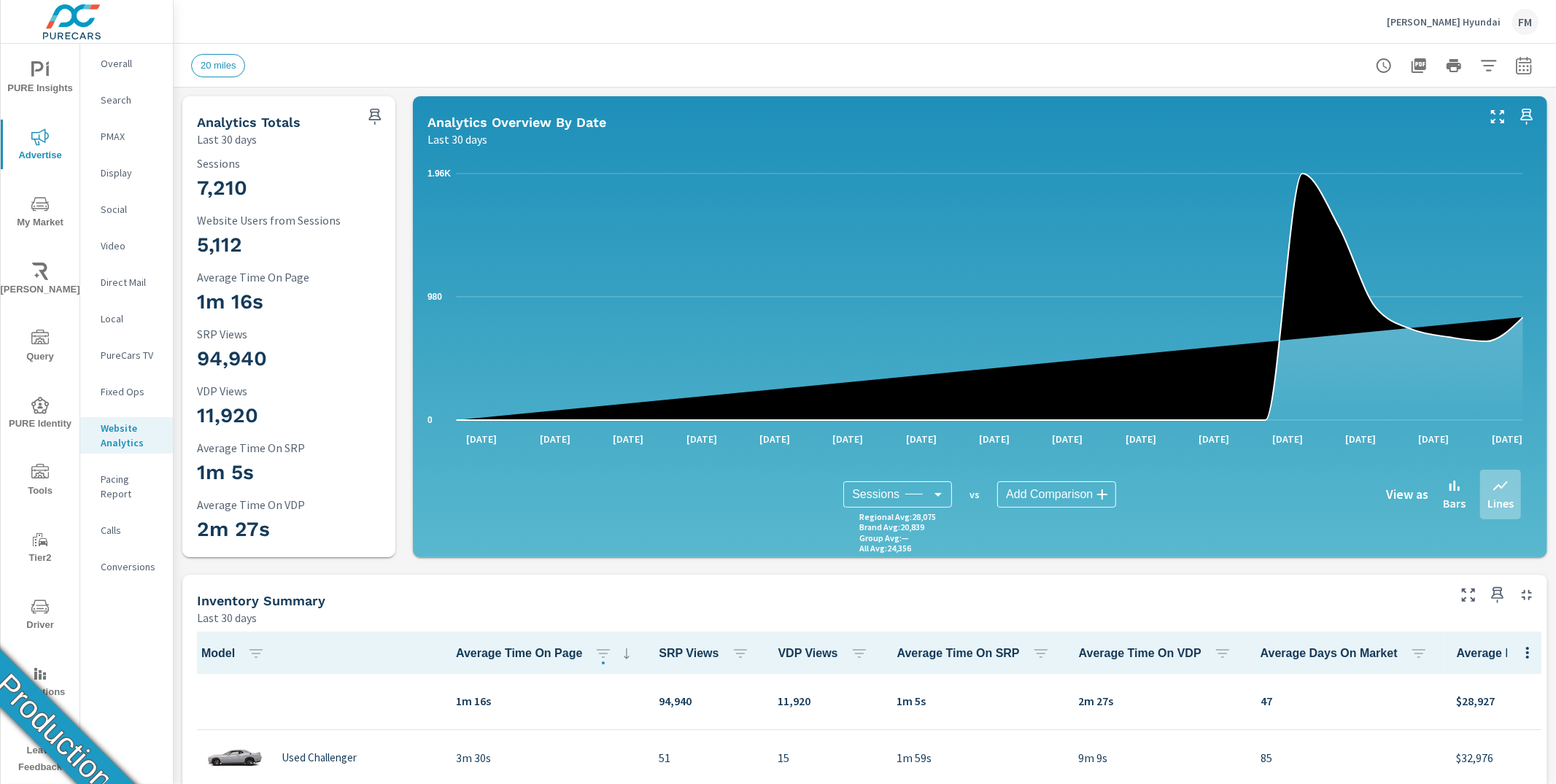
drag, startPoint x: 1313, startPoint y: 59, endPoint x: 1319, endPoint y: 116, distance: 57.3
click at [1088, 67] on div "20 miles" at bounding box center [763, 65] width 1143 height 23
click at [1088, 178] on icon "0 980 1.96K" at bounding box center [975, 296] width 1095 height 270
click at [1088, 60] on div "20 miles" at bounding box center [763, 65] width 1143 height 23
